Goal: Task Accomplishment & Management: Use online tool/utility

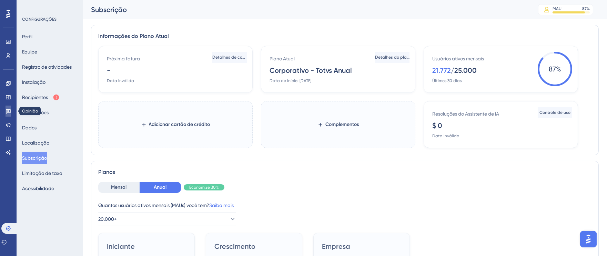
click at [11, 110] on link at bounding box center [9, 110] width 6 height 11
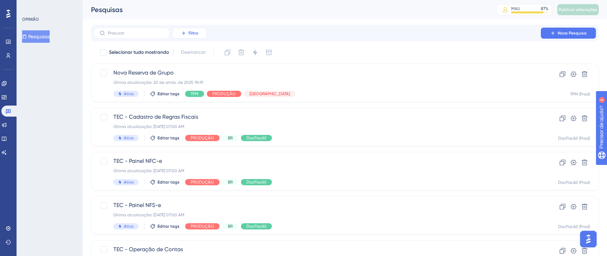
click at [192, 34] on font "Filtro" at bounding box center [194, 33] width 10 height 5
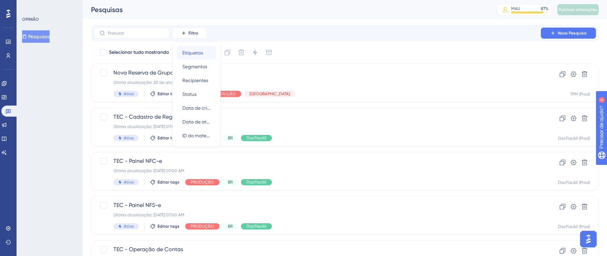
click at [195, 53] on font "Etiquetas" at bounding box center [192, 53] width 21 height 6
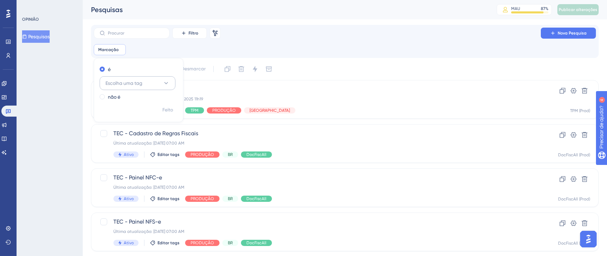
click at [167, 82] on icon at bounding box center [166, 83] width 4 height 2
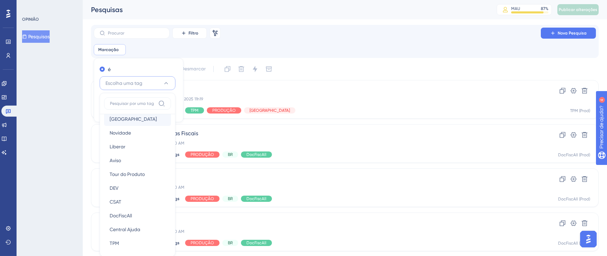
scroll to position [119, 0]
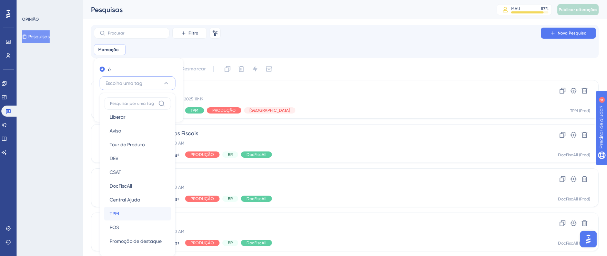
click at [135, 213] on div "TPM TPM" at bounding box center [138, 213] width 56 height 14
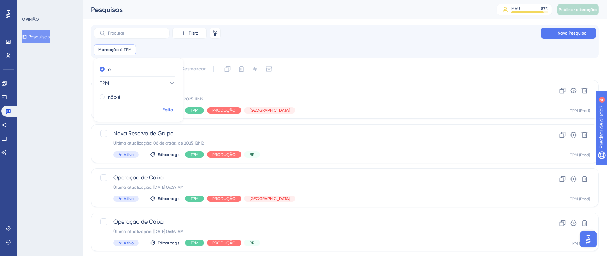
click at [166, 112] on font "Feito" at bounding box center [168, 110] width 11 height 6
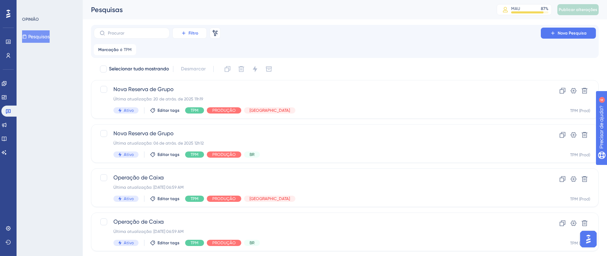
click at [191, 31] on font "Filtro" at bounding box center [194, 33] width 10 height 5
click at [193, 64] on font "Segmentos" at bounding box center [194, 67] width 25 height 6
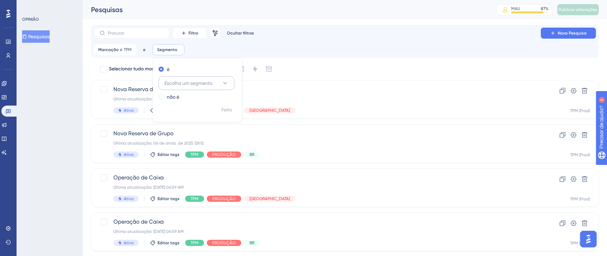
click at [227, 82] on icon at bounding box center [225, 83] width 7 height 7
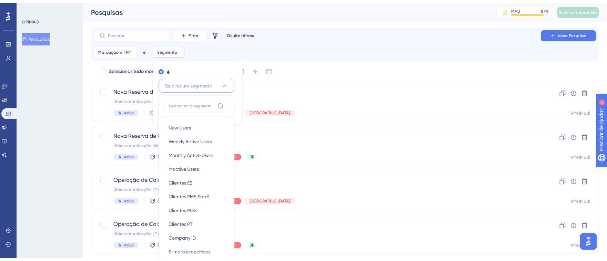
scroll to position [45, 0]
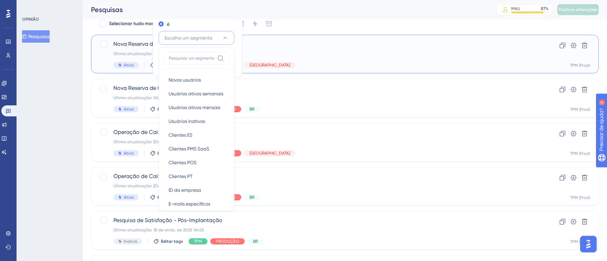
click at [292, 35] on div "Nova Reserva de Grupo Última atualização: 20 de atrás. de 2025 11h19 Ativo Edit…" at bounding box center [345, 54] width 508 height 39
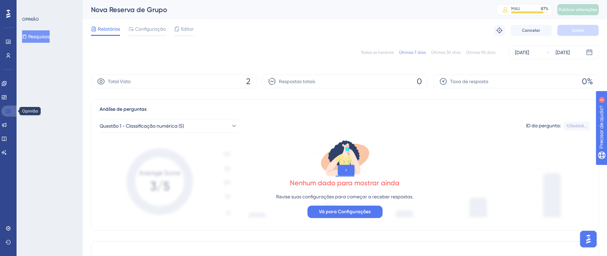
click at [10, 112] on icon at bounding box center [9, 111] width 6 height 6
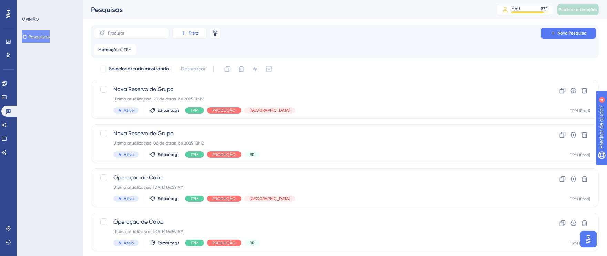
click at [194, 35] on font "Filtro" at bounding box center [194, 33] width 10 height 5
click at [186, 91] on font "Status" at bounding box center [189, 94] width 14 height 6
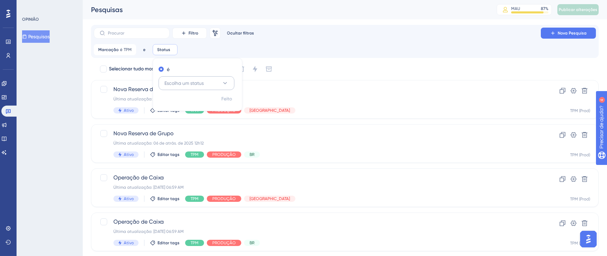
click at [215, 80] on button "Escolha um status" at bounding box center [197, 83] width 76 height 14
click at [180, 104] on div "Ativo Ativo" at bounding box center [197, 104] width 56 height 14
click at [223, 101] on font "Feito" at bounding box center [227, 99] width 11 height 6
click at [191, 33] on font "Filtro" at bounding box center [194, 33] width 10 height 5
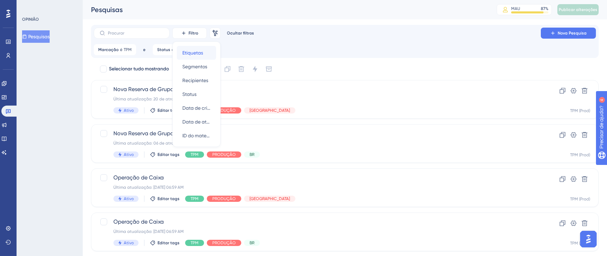
click at [202, 52] on font "Etiquetas" at bounding box center [192, 53] width 21 height 6
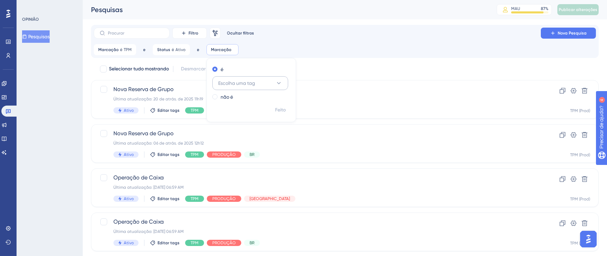
click at [243, 77] on button "Escolha uma tag" at bounding box center [250, 83] width 76 height 14
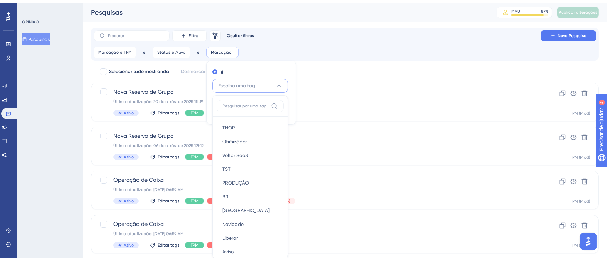
scroll to position [47, 0]
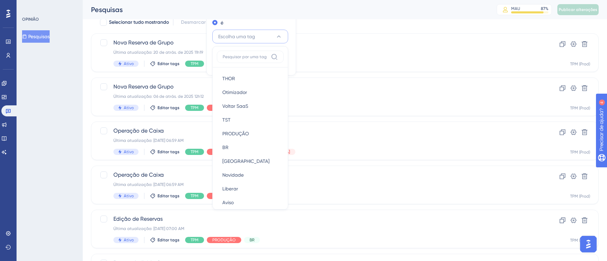
click at [234, 14] on div "Pesquisas" at bounding box center [285, 10] width 388 height 10
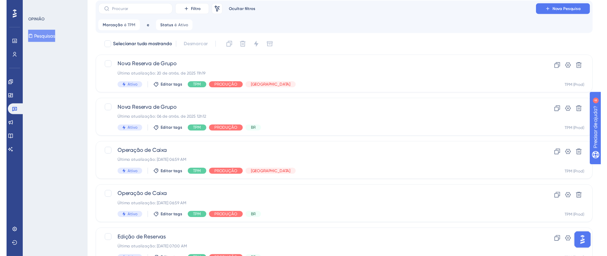
scroll to position [0, 0]
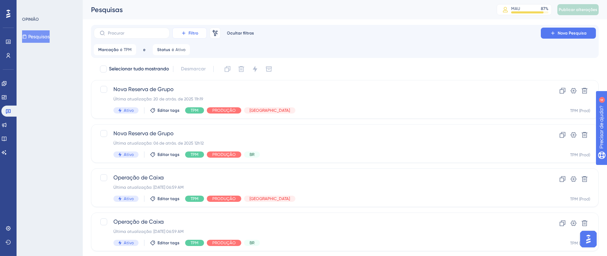
click at [193, 32] on font "Filtro" at bounding box center [194, 33] width 10 height 5
click at [198, 67] on font "Segmentos" at bounding box center [194, 67] width 25 height 6
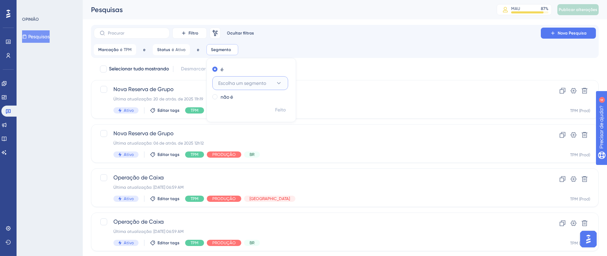
click at [263, 79] on span "Escolha um segmento" at bounding box center [242, 83] width 48 height 8
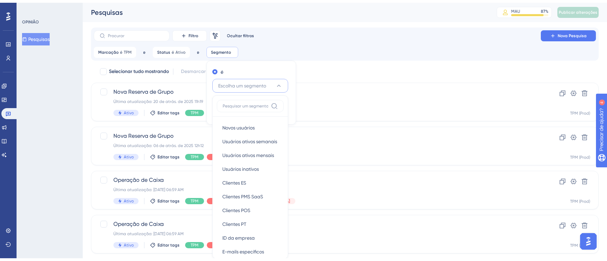
scroll to position [47, 0]
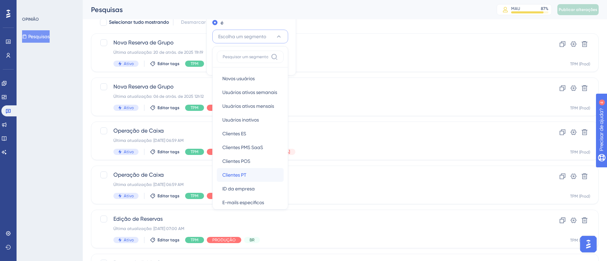
click at [246, 174] on div "Clientes PT Clientes PT" at bounding box center [250, 175] width 56 height 14
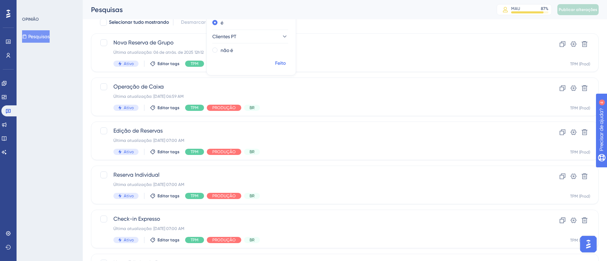
click at [281, 63] on font "Feito" at bounding box center [280, 63] width 11 height 6
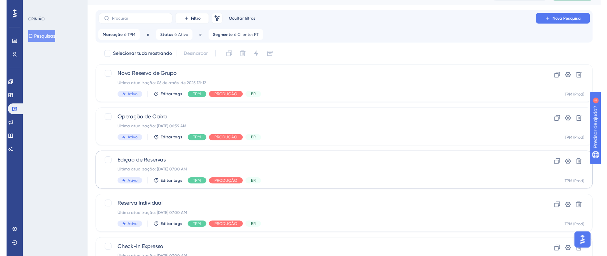
scroll to position [0, 0]
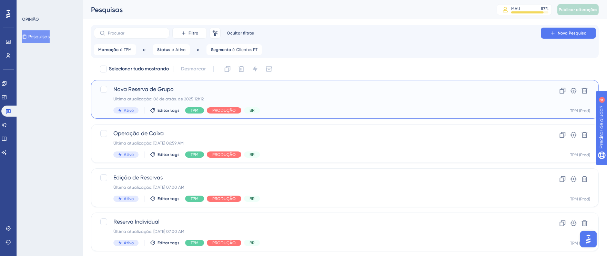
click at [382, 98] on div "Última atualização: 06 de atrás. de 2025 12h12" at bounding box center [317, 99] width 408 height 6
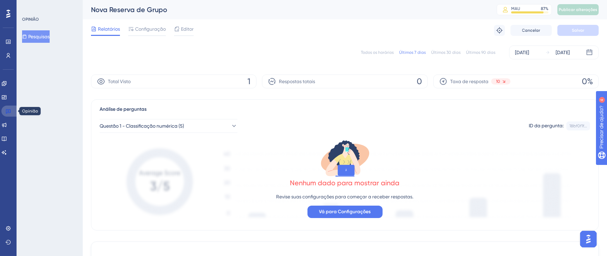
click at [11, 110] on link at bounding box center [9, 110] width 17 height 11
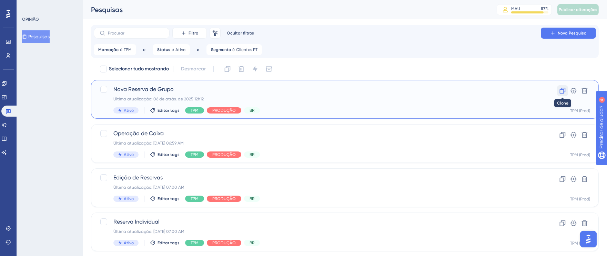
click at [561, 91] on icon at bounding box center [562, 90] width 7 height 7
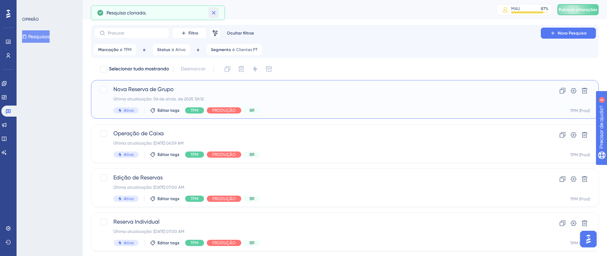
click at [216, 13] on icon at bounding box center [213, 12] width 7 height 7
click at [564, 135] on icon at bounding box center [563, 135] width 6 height 6
click at [563, 178] on icon at bounding box center [562, 178] width 7 height 7
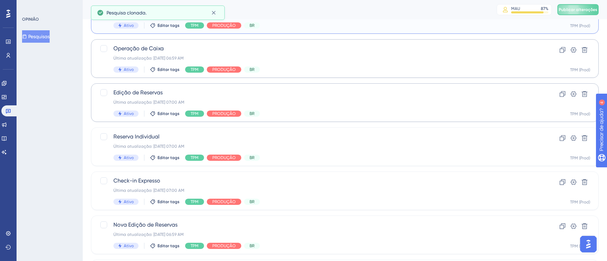
scroll to position [97, 0]
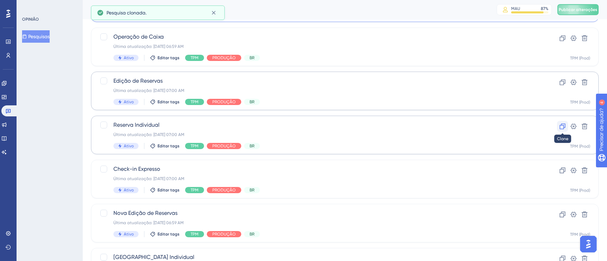
click at [562, 127] on icon at bounding box center [562, 126] width 7 height 7
click at [563, 170] on icon at bounding box center [562, 170] width 7 height 7
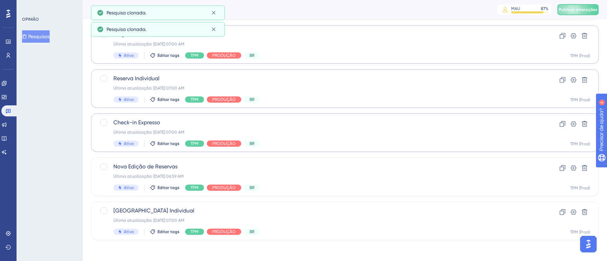
scroll to position [143, 0]
click at [563, 166] on icon at bounding box center [563, 168] width 6 height 6
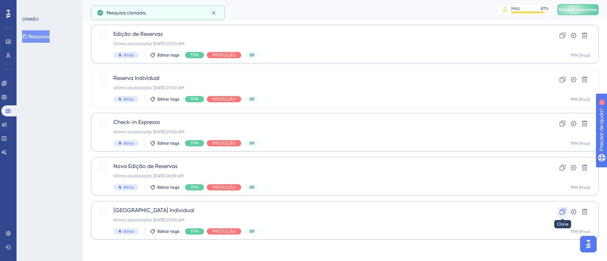
click at [563, 212] on icon at bounding box center [562, 212] width 7 height 7
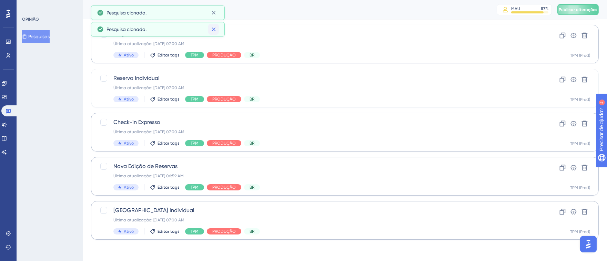
click at [215, 29] on icon at bounding box center [213, 29] width 7 height 7
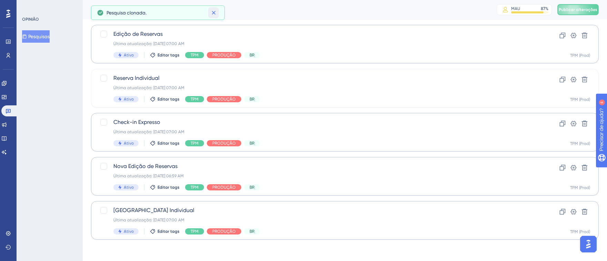
click at [214, 14] on icon at bounding box center [213, 12] width 7 height 7
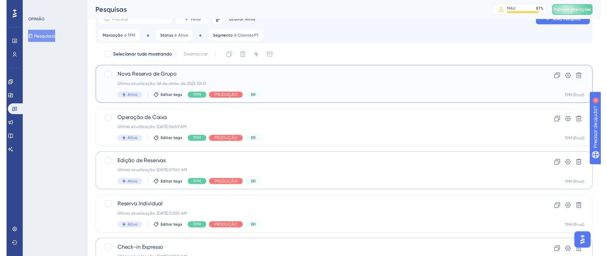
scroll to position [0, 0]
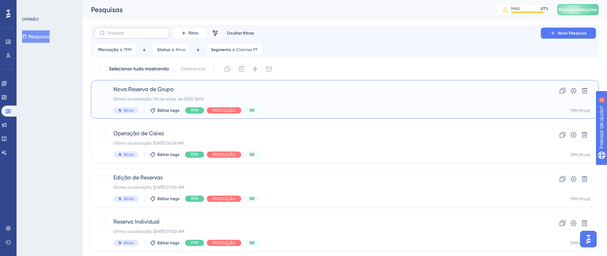
click at [125, 35] on label at bounding box center [132, 33] width 76 height 11
click at [125, 35] on input "text" at bounding box center [136, 33] width 56 height 5
